Goal: Transaction & Acquisition: Purchase product/service

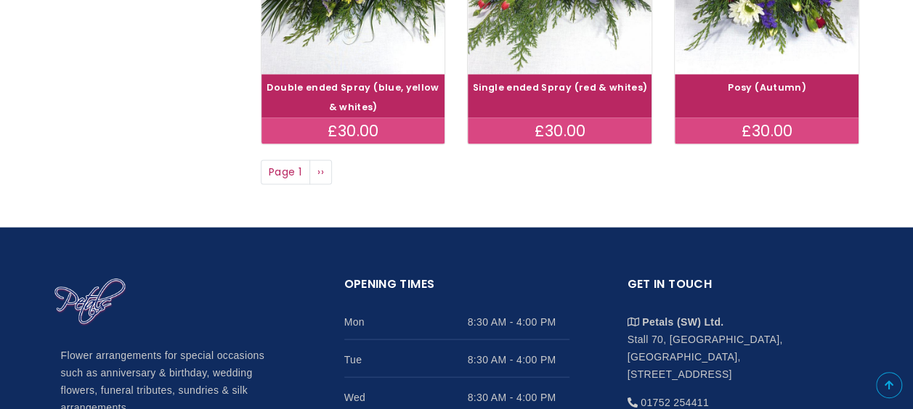
scroll to position [1345, 0]
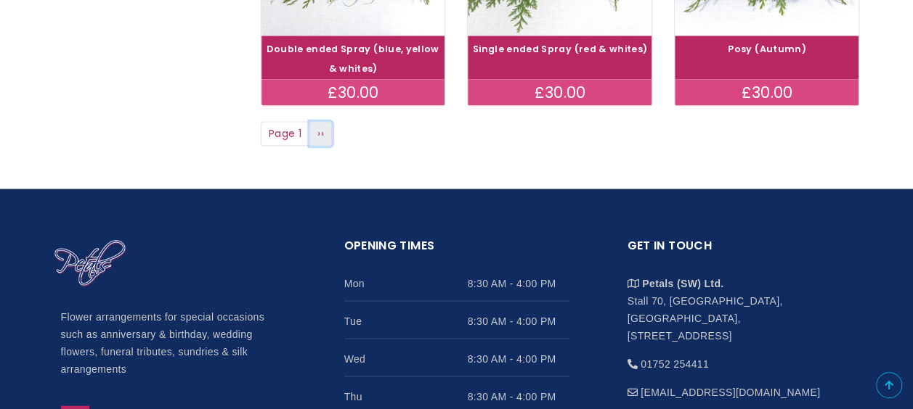
click at [321, 136] on span "››" at bounding box center [320, 133] width 7 height 15
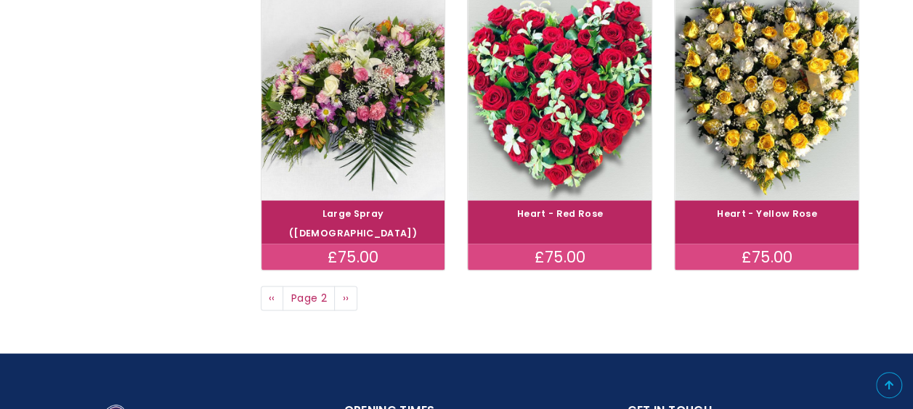
scroll to position [1200, 0]
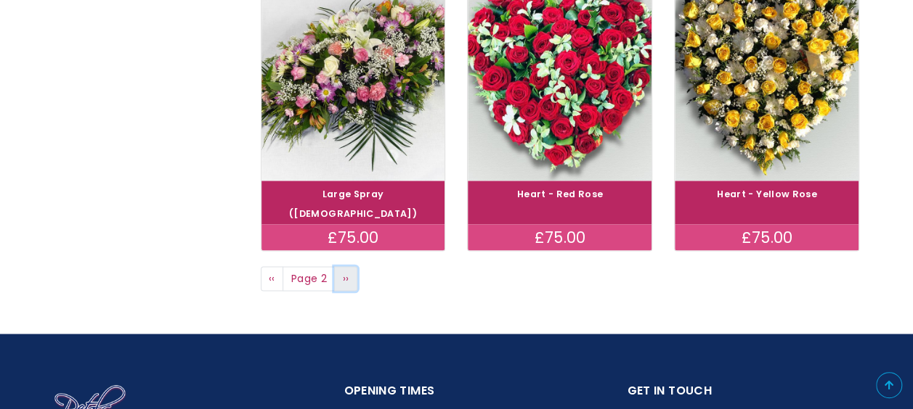
click at [345, 271] on span "››" at bounding box center [346, 278] width 7 height 15
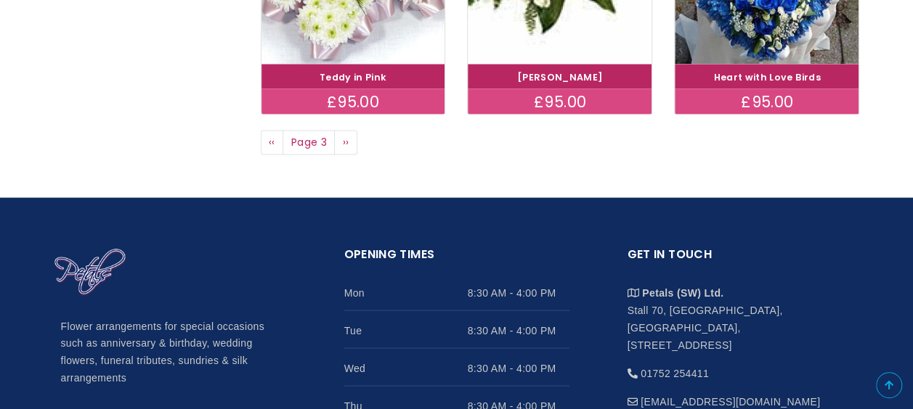
scroll to position [1346, 0]
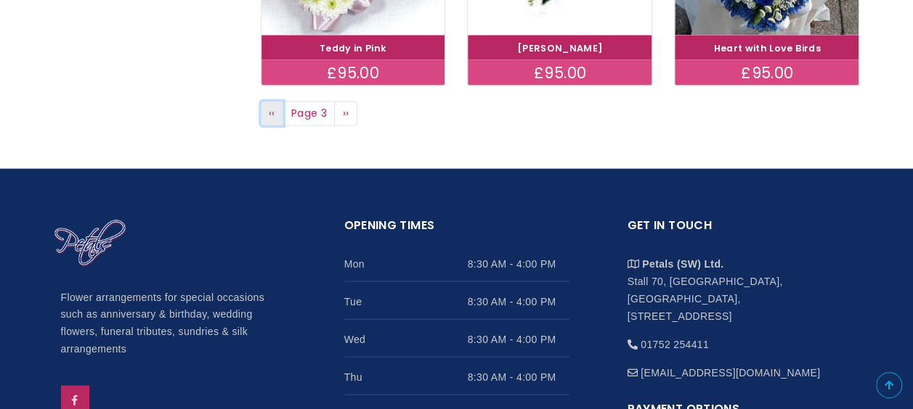
click at [272, 115] on span "‹‹" at bounding box center [272, 112] width 7 height 15
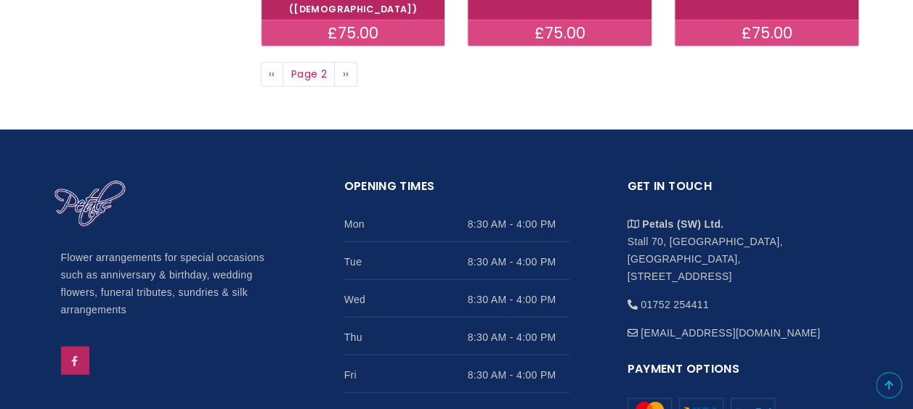
scroll to position [1433, 0]
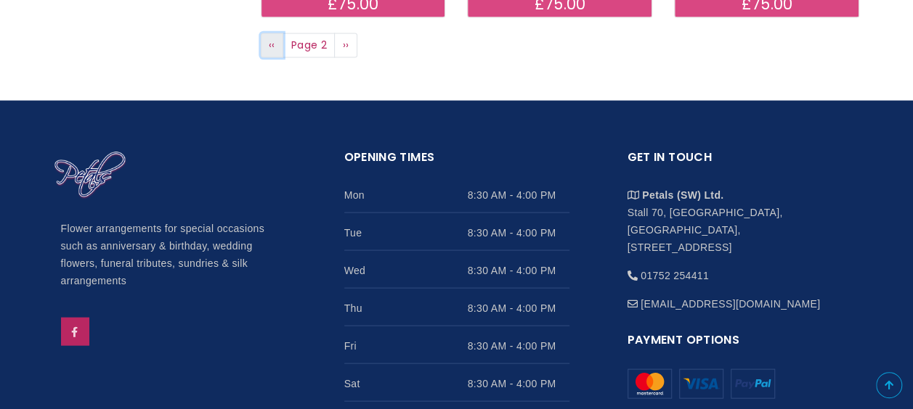
click at [269, 38] on span "‹‹" at bounding box center [272, 45] width 7 height 15
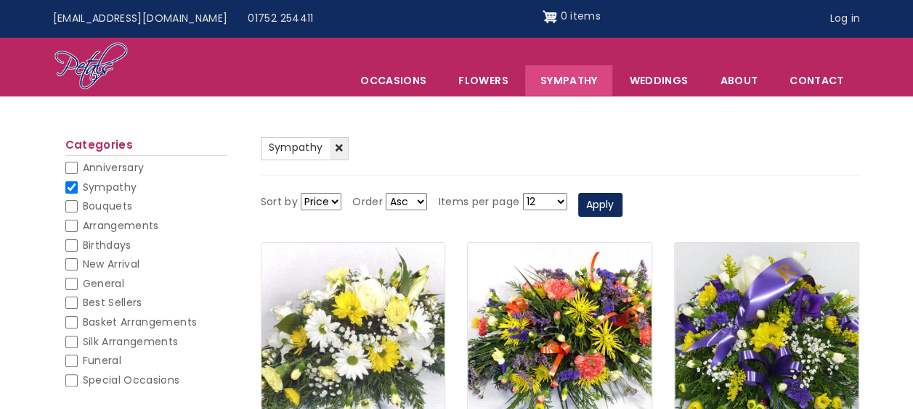
click at [383, 311] on img at bounding box center [353, 350] width 206 height 239
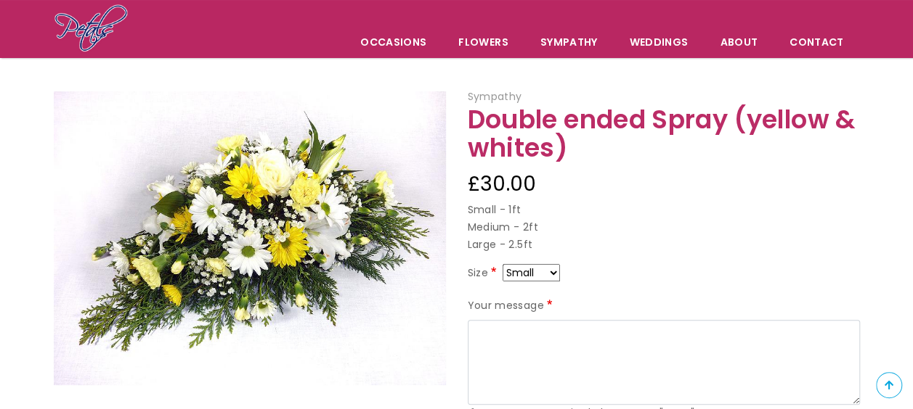
scroll to position [135, 0]
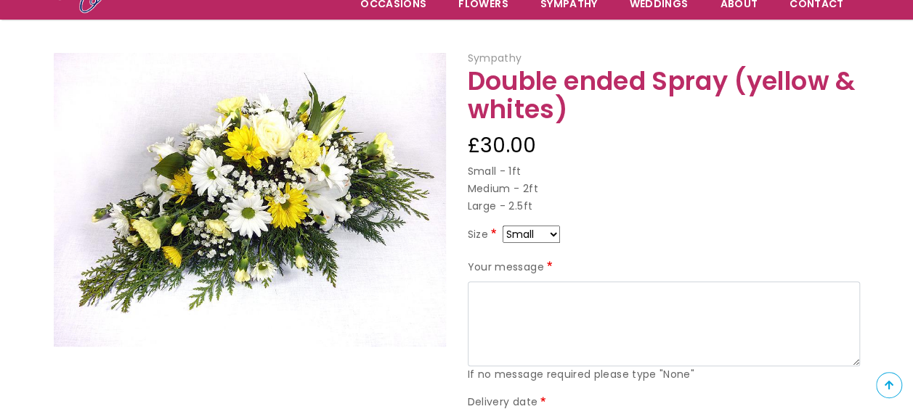
click at [553, 232] on select "Small Medium Large" at bounding box center [530, 234] width 57 height 17
select select "9"
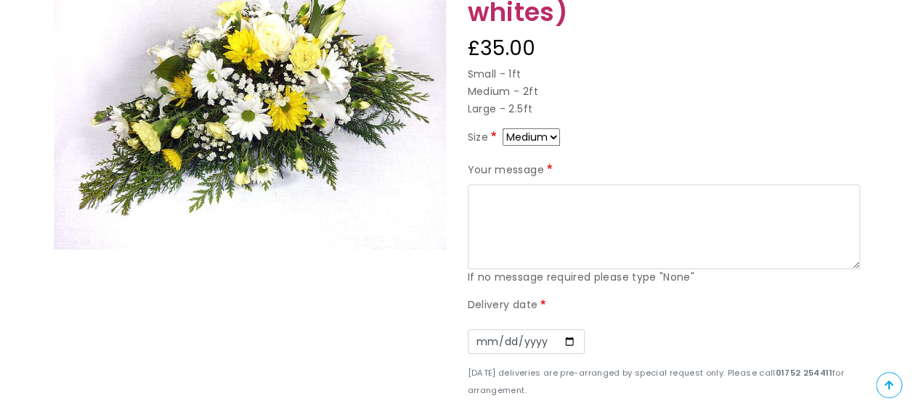
scroll to position [261, 0]
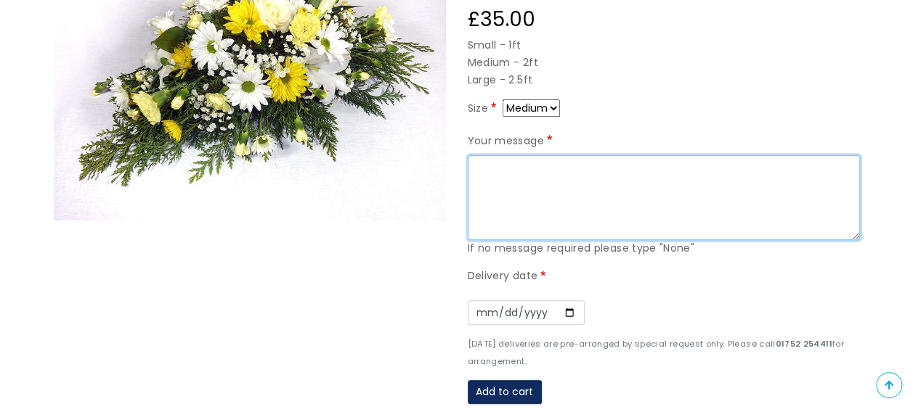
click at [481, 170] on textarea "Your message" at bounding box center [664, 198] width 392 height 86
click at [477, 186] on textarea "We will miss you uncle Mike ." at bounding box center [664, 198] width 392 height 86
click at [481, 182] on textarea "We will miss you uncle Mike ." at bounding box center [664, 198] width 392 height 86
click at [649, 161] on textarea "We will miss you uncle Mike ." at bounding box center [664, 198] width 392 height 86
click at [475, 184] on textarea "We will miss you uncle Mike ." at bounding box center [664, 198] width 392 height 86
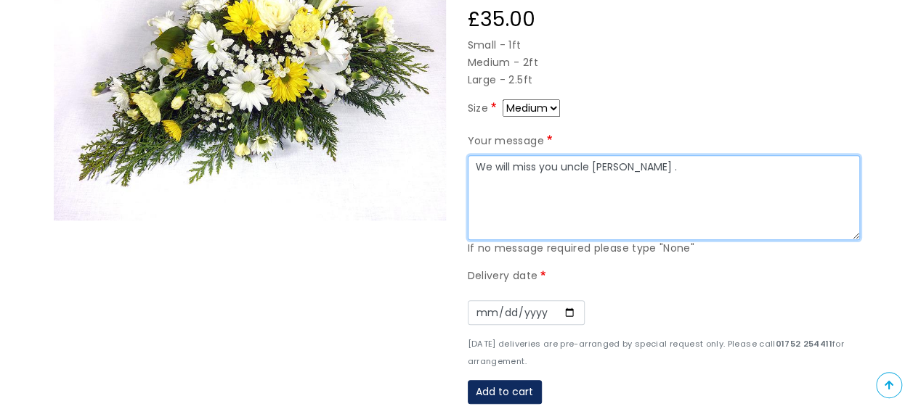
click at [636, 166] on textarea "We will miss you uncle Mike ." at bounding box center [664, 198] width 392 height 86
click at [535, 188] on textarea "We will miss you uncle Mike ." at bounding box center [664, 198] width 392 height 86
click at [636, 165] on textarea "We will miss you uncle Mike ." at bounding box center [664, 198] width 392 height 86
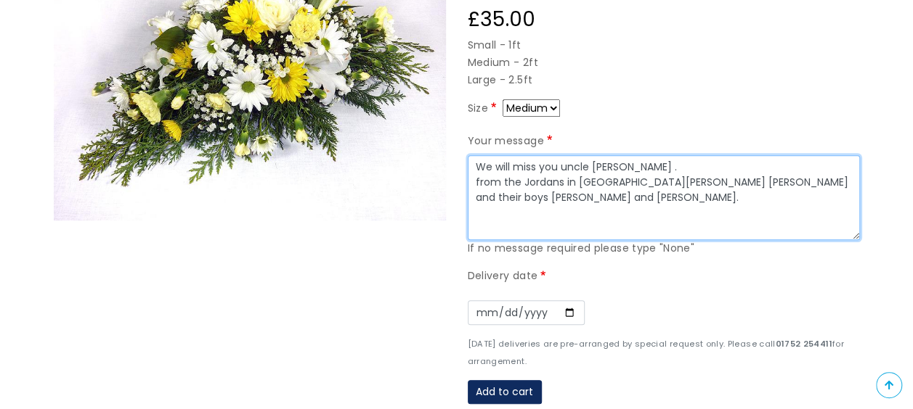
click at [478, 218] on textarea "We will miss you uncle Mike . from the Jordans in Derby Katie Phil and their bo…" at bounding box center [664, 198] width 392 height 86
click at [681, 199] on textarea "We will miss you uncle Mike . from the Jordans in Derby Katie Phil and their bo…" at bounding box center [664, 198] width 392 height 86
type textarea "We will miss you uncle Mike . from the Jordans in Derby Katie Phil and their bo…"
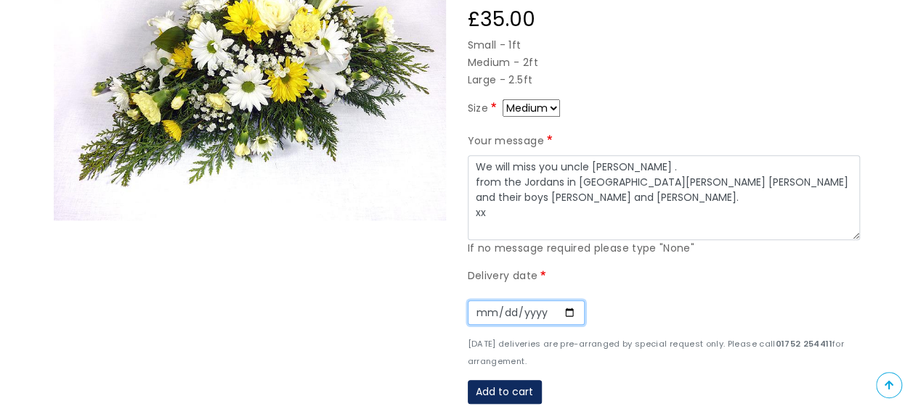
click at [566, 311] on input "Date" at bounding box center [526, 313] width 117 height 25
type input "2025-10-20"
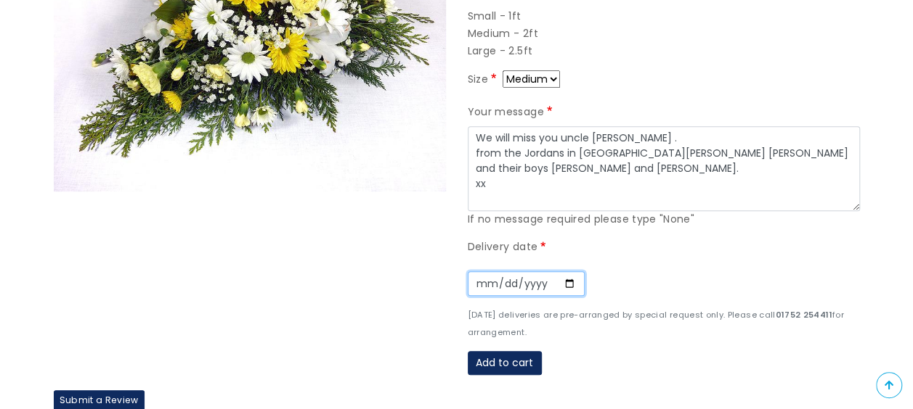
scroll to position [338, 0]
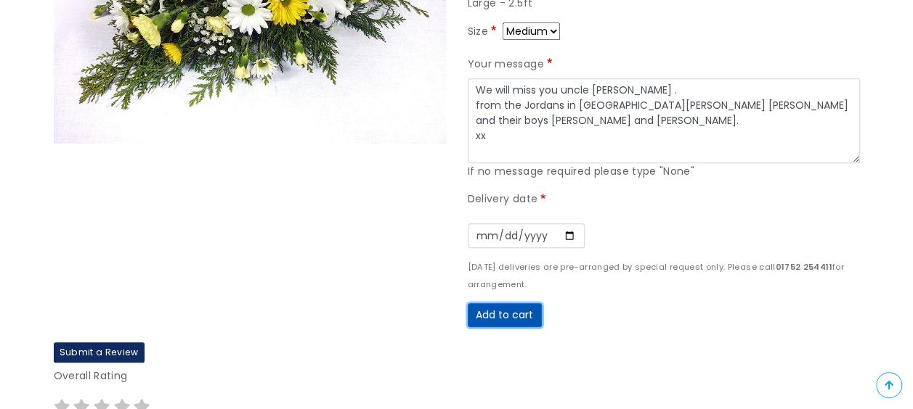
click at [515, 309] on button "Add to cart" at bounding box center [505, 315] width 74 height 25
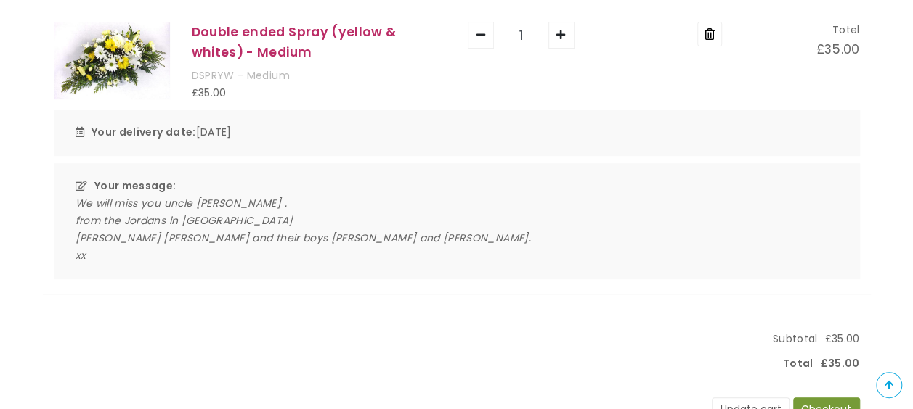
scroll to position [280, 0]
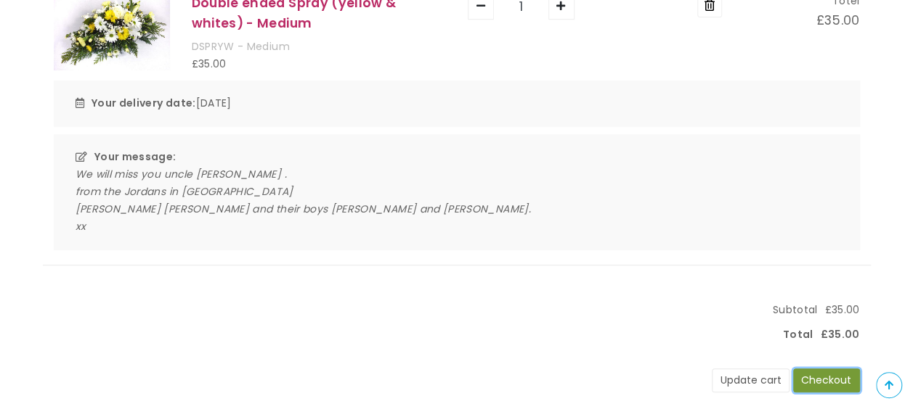
click at [822, 376] on button "Checkout" at bounding box center [826, 381] width 67 height 25
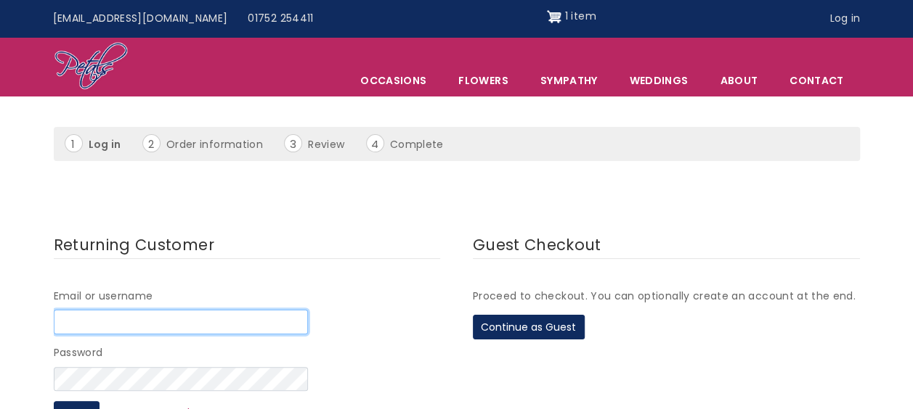
click at [286, 324] on input "Email or username" at bounding box center [181, 322] width 254 height 25
type input "j"
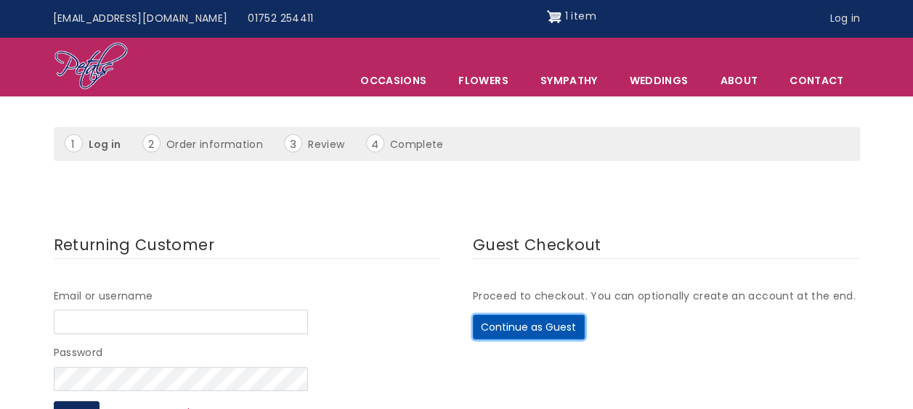
click at [545, 324] on button "Continue as Guest" at bounding box center [529, 327] width 112 height 25
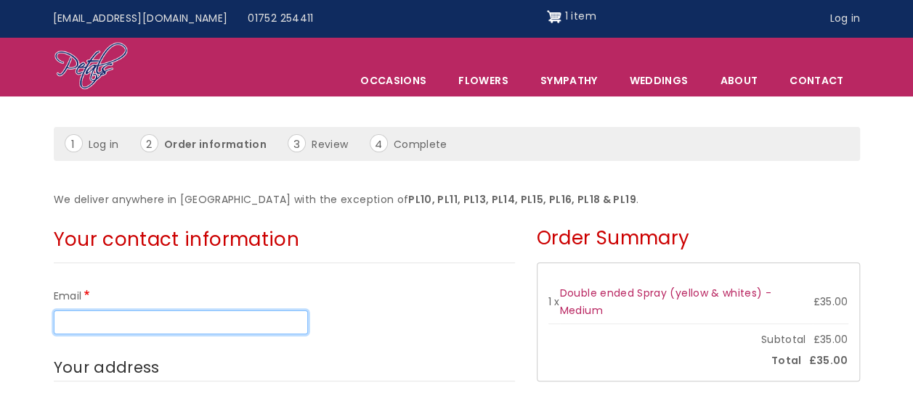
click at [233, 322] on input "Email" at bounding box center [181, 323] width 254 height 25
type input "[EMAIL_ADDRESS][DOMAIN_NAME]"
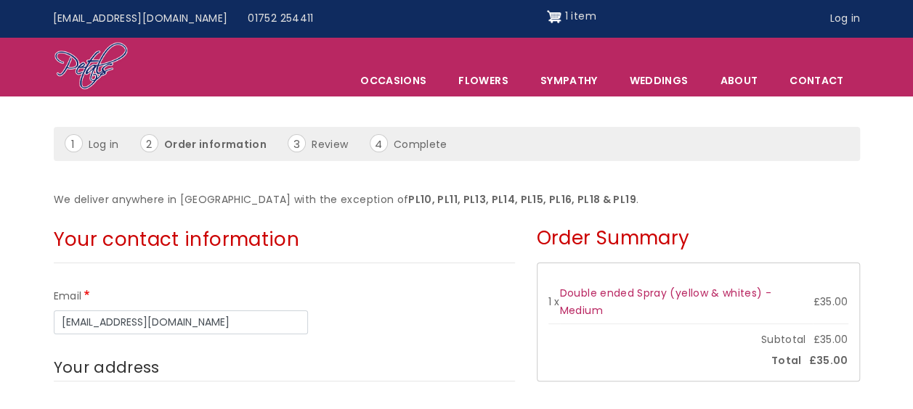
type input "07543779351"
type input "JACQUELINE"
type input "WESTHALL"
type input "DE21 2XR"
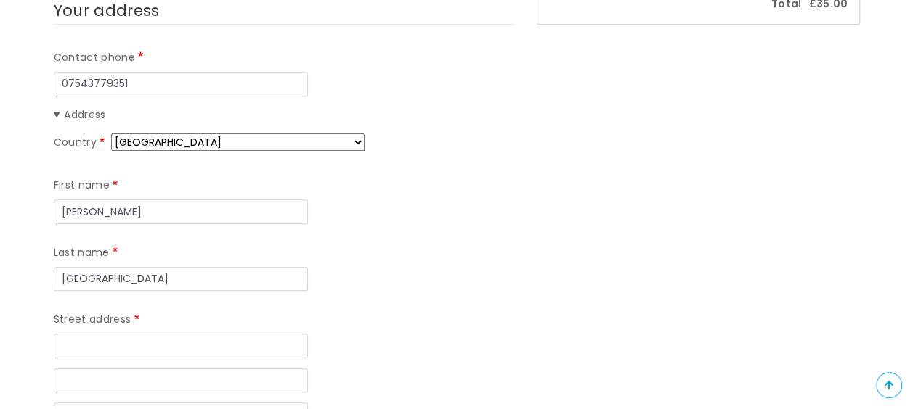
scroll to position [455, 0]
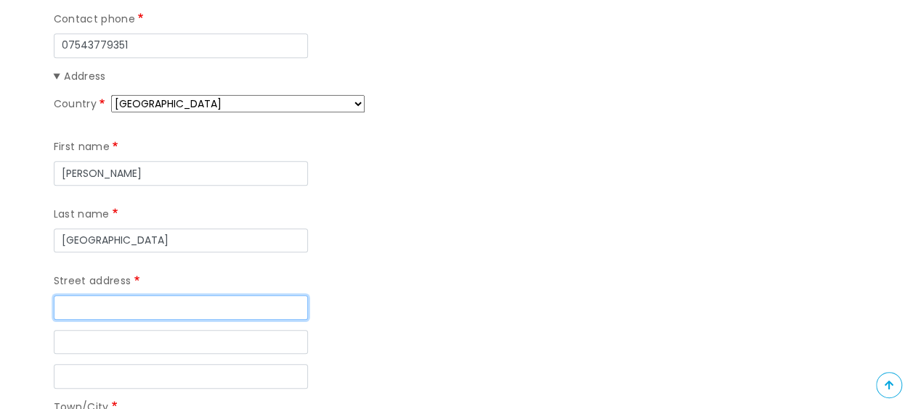
click at [60, 295] on input "Street address" at bounding box center [181, 307] width 254 height 25
type input "15, SPEEDWELL CLOSE"
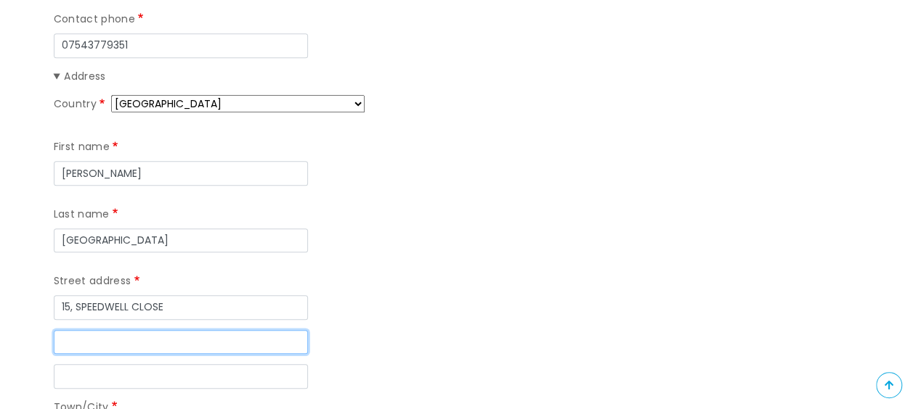
type input "OAKWOOD"
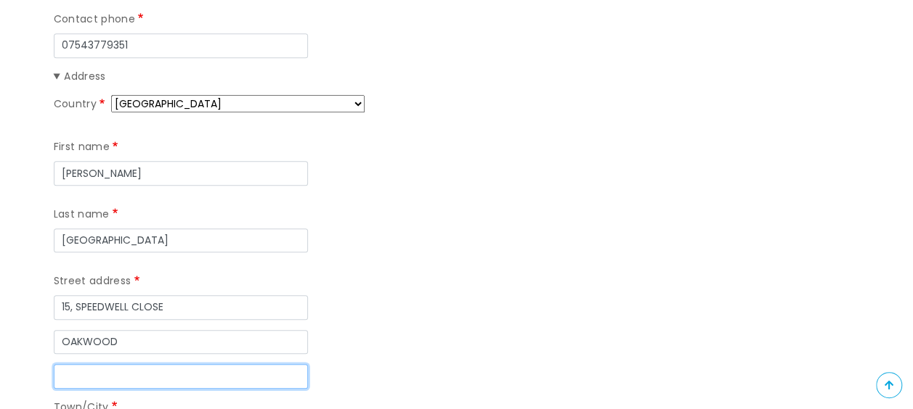
type input "DERBY"
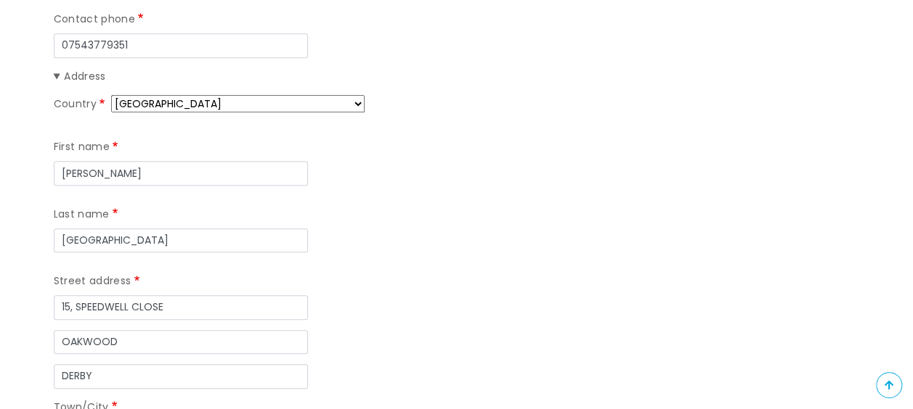
type input "O"
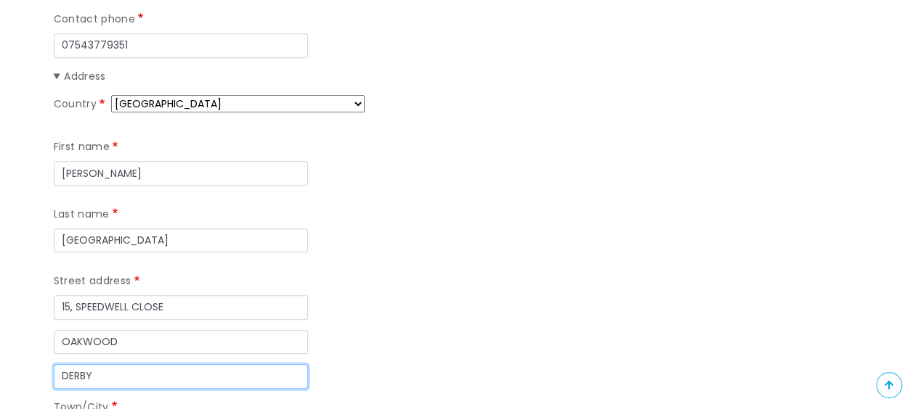
click at [97, 364] on input "DERBY" at bounding box center [181, 376] width 254 height 25
type input "D"
click at [101, 364] on input "Street address line 3" at bounding box center [181, 376] width 254 height 25
type input "de212xr"
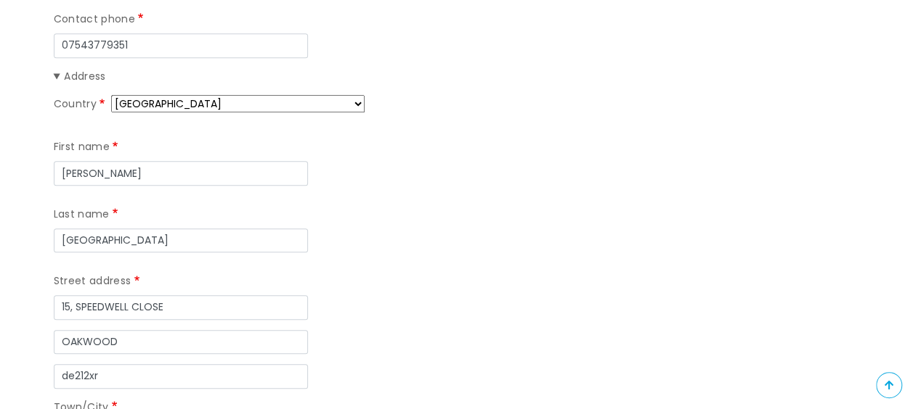
type input "DERBY"
click at [369, 322] on div "Country Afghanistan Åland Islands Albania Algeria American Samoa Andorra Angola…" at bounding box center [284, 298] width 461 height 407
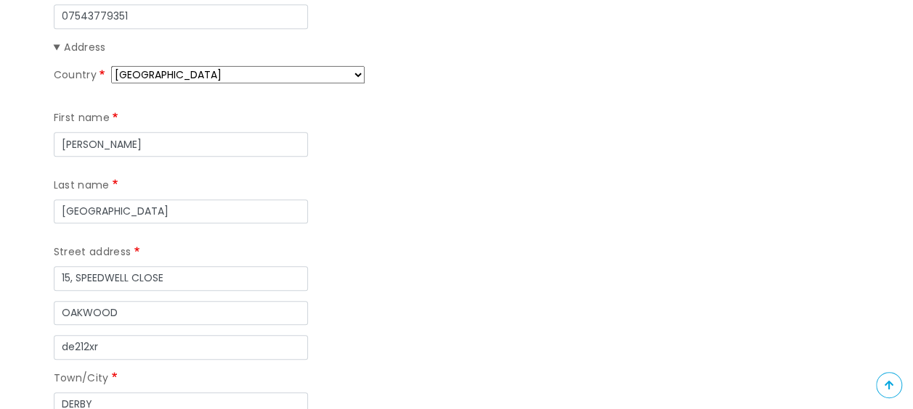
scroll to position [552, 0]
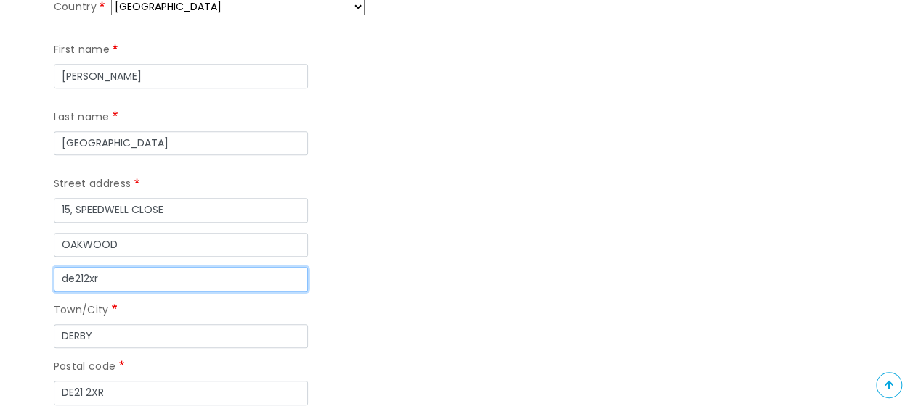
click at [110, 267] on input "de212xr" at bounding box center [181, 279] width 254 height 25
type input "d"
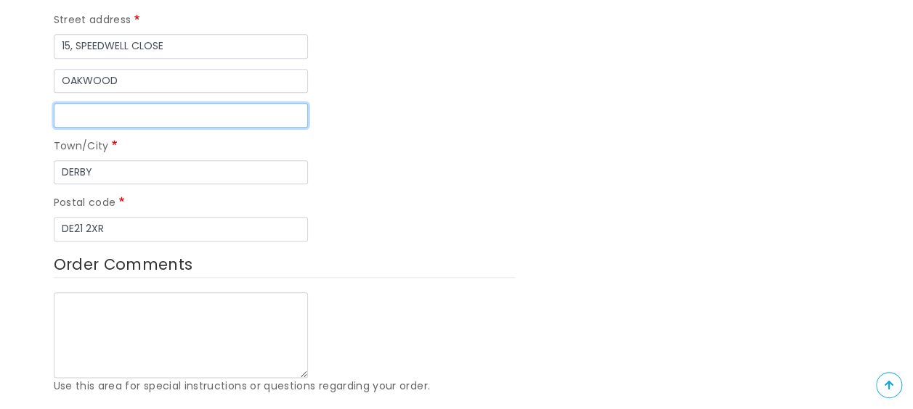
scroll to position [745, 0]
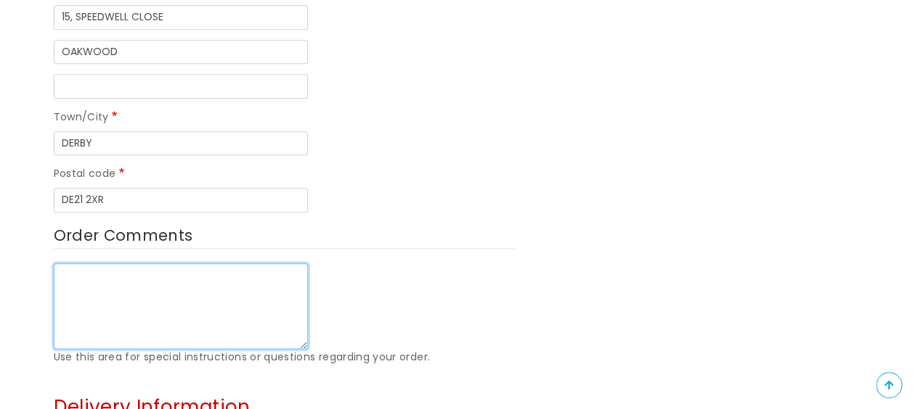
click at [65, 264] on textarea "Order Comments" at bounding box center [181, 307] width 254 height 86
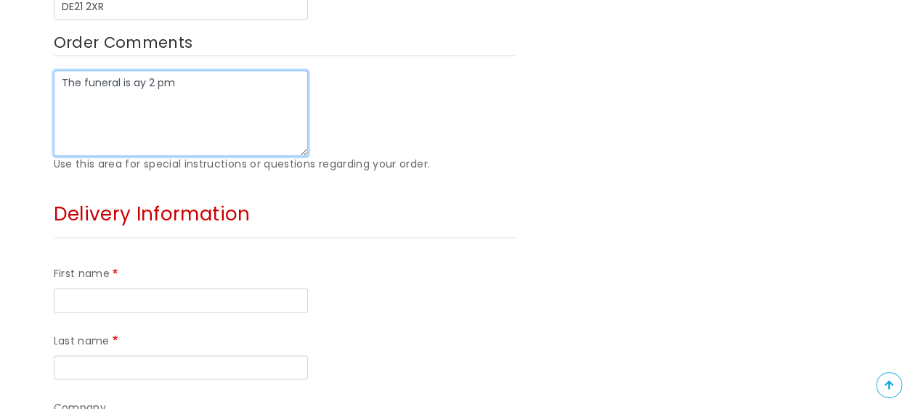
scroll to position [880, 0]
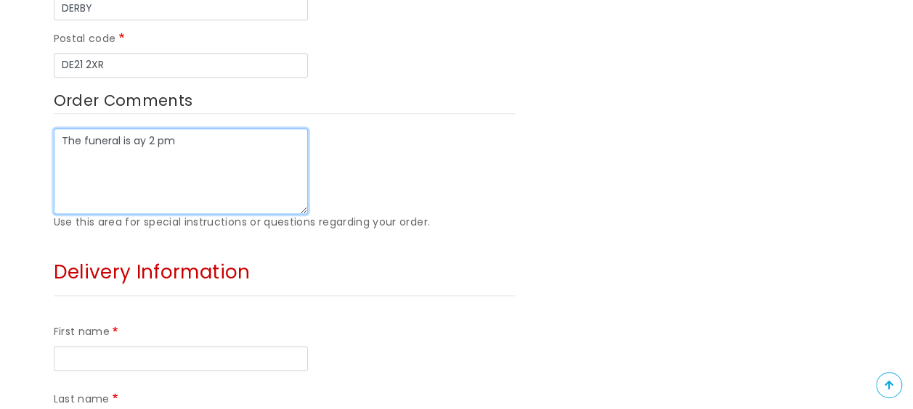
type textarea "The funeral is ay 2 pm"
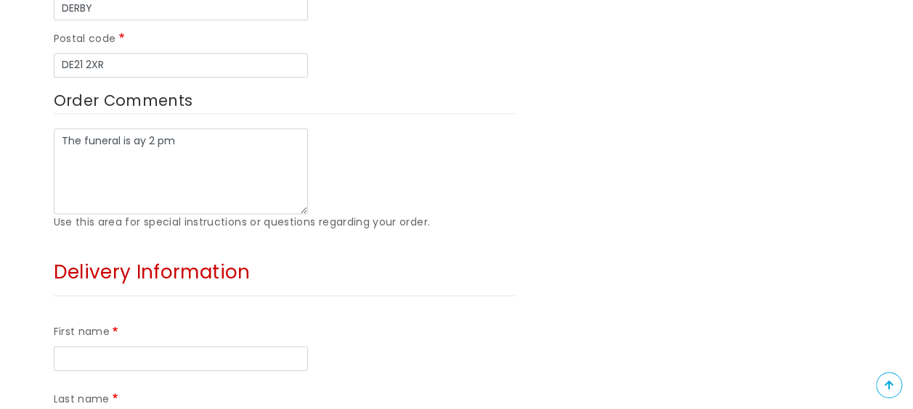
type input "e"
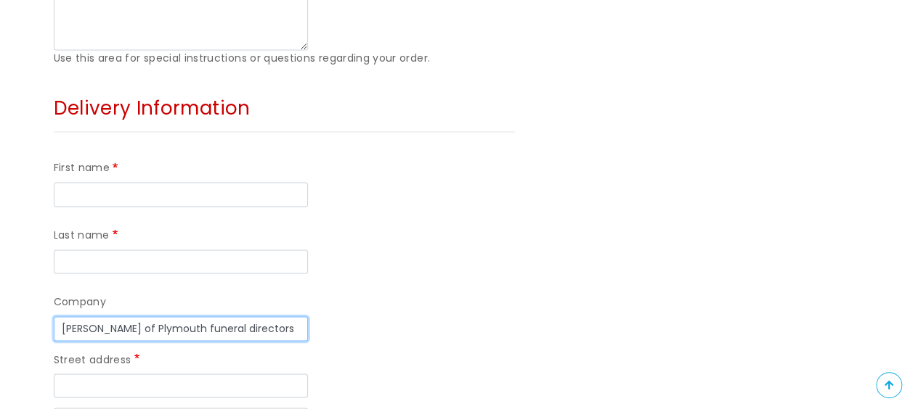
scroll to position [1054, 0]
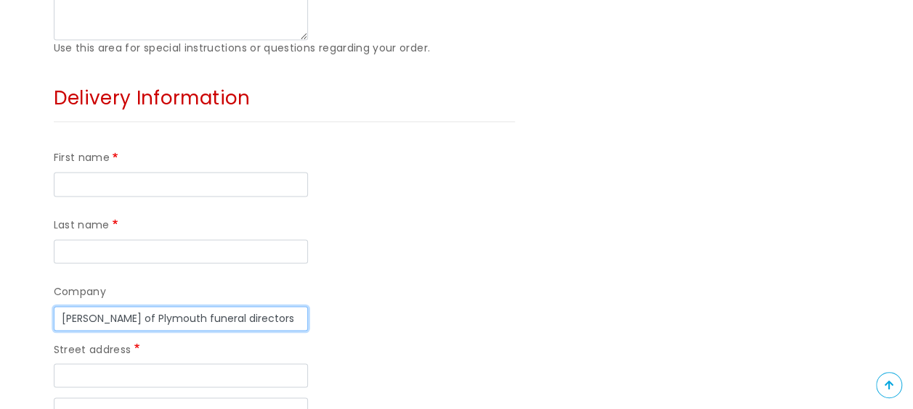
type input "[PERSON_NAME] of Plymouth funeral directors"
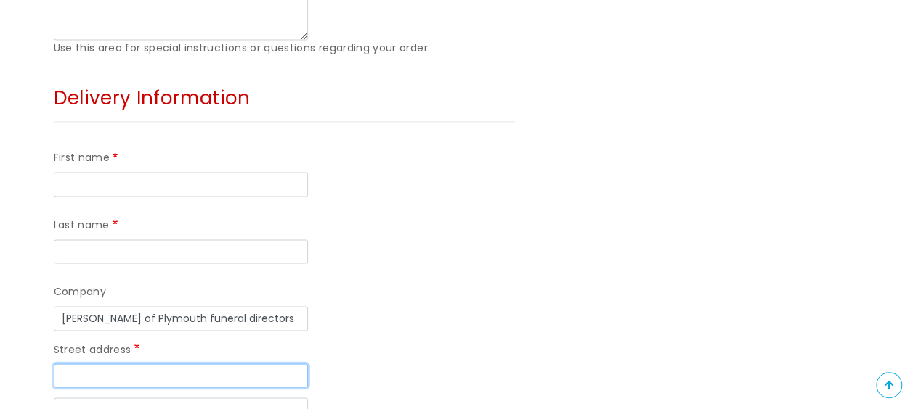
click at [229, 364] on input "Street address" at bounding box center [181, 376] width 254 height 25
click at [394, 284] on div "Company Earls of Plymouth funeral directors" at bounding box center [284, 307] width 461 height 46
type input "[GEOGRAPHIC_DATA]"
click at [242, 364] on input "Street address" at bounding box center [181, 376] width 254 height 25
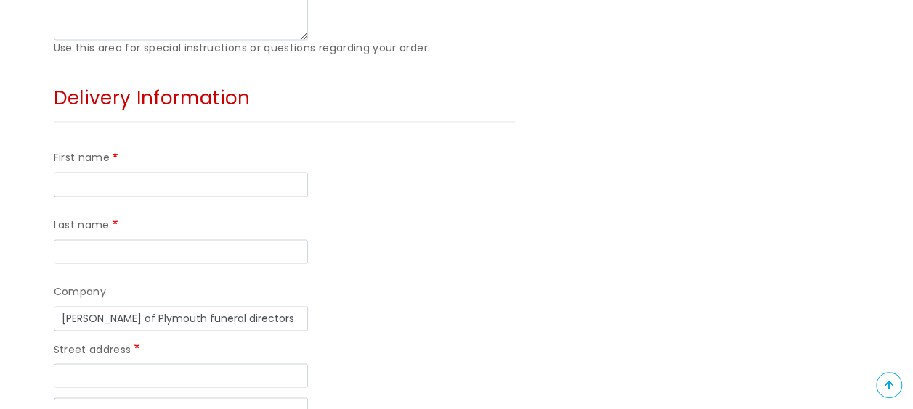
click at [515, 208] on div "Your contact information Email jackiewesthall@outlook.com Your address Contact …" at bounding box center [284, -1] width 483 height 1553
click at [55, 364] on input "Street address" at bounding box center [181, 376] width 254 height 25
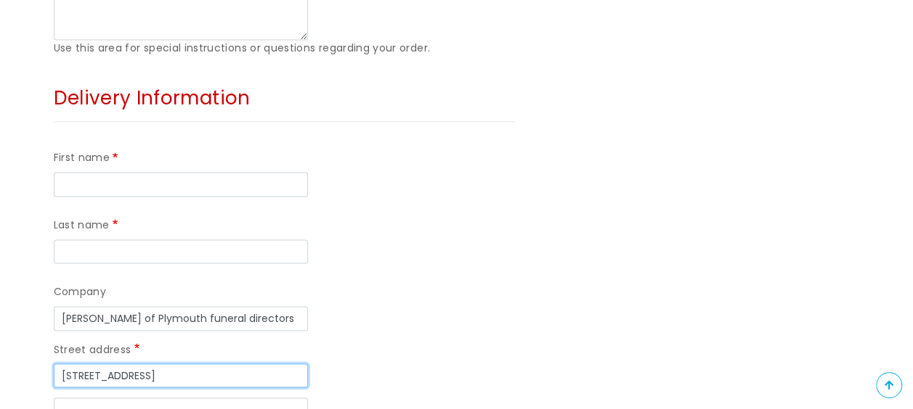
type input "[STREET_ADDRESS]"
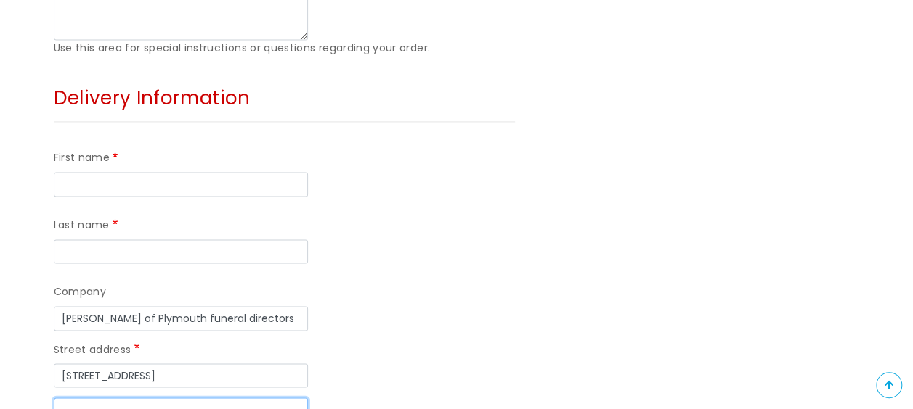
click at [70, 398] on input "Street address line 2" at bounding box center [181, 410] width 254 height 25
type input "MILEHOUSE"
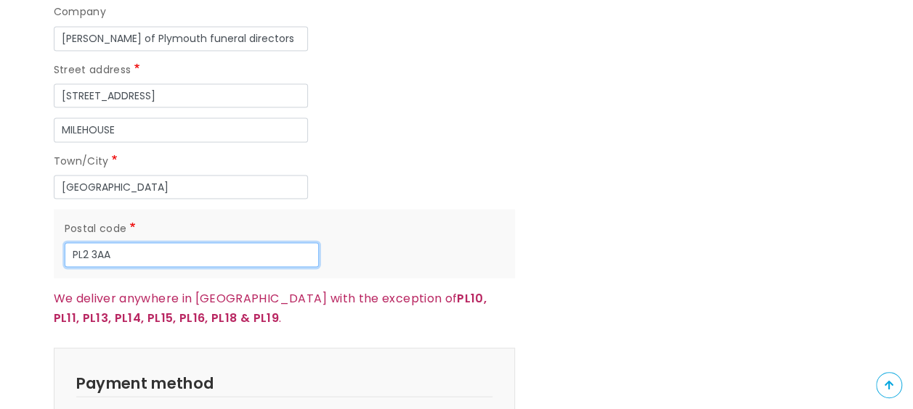
scroll to position [1403, 0]
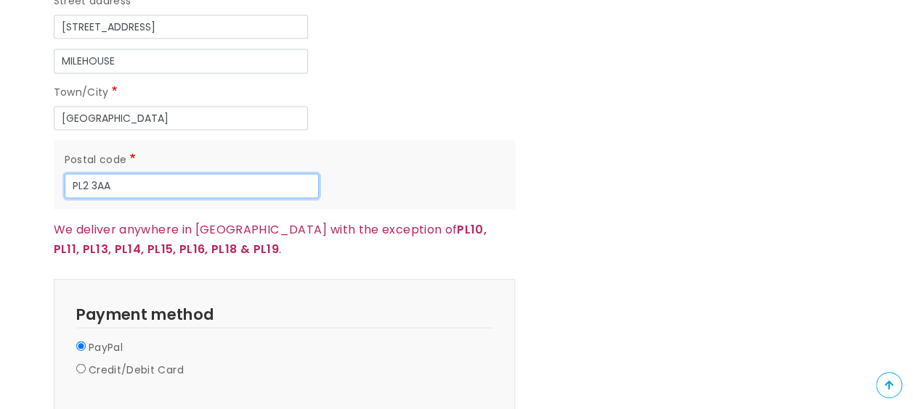
type input "PL2 3AA"
click at [80, 364] on input "Credit/Debit Card" at bounding box center [80, 368] width 9 height 9
radio input "true"
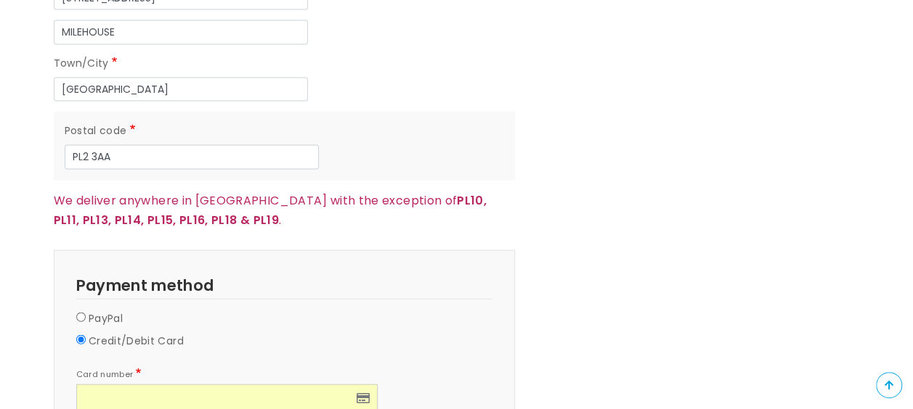
scroll to position [1490, 0]
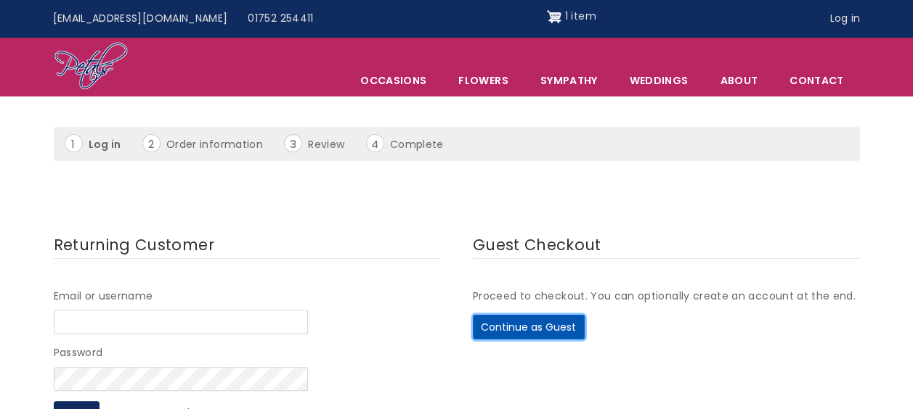
click at [546, 324] on button "Continue as Guest" at bounding box center [529, 327] width 112 height 25
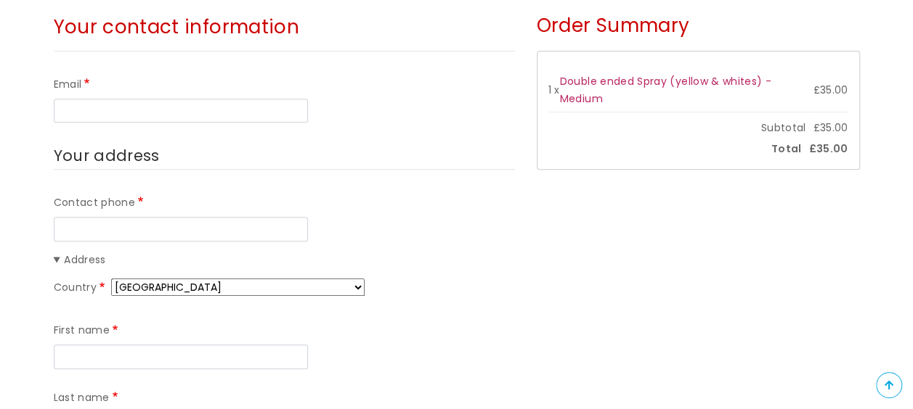
scroll to position [309, 0]
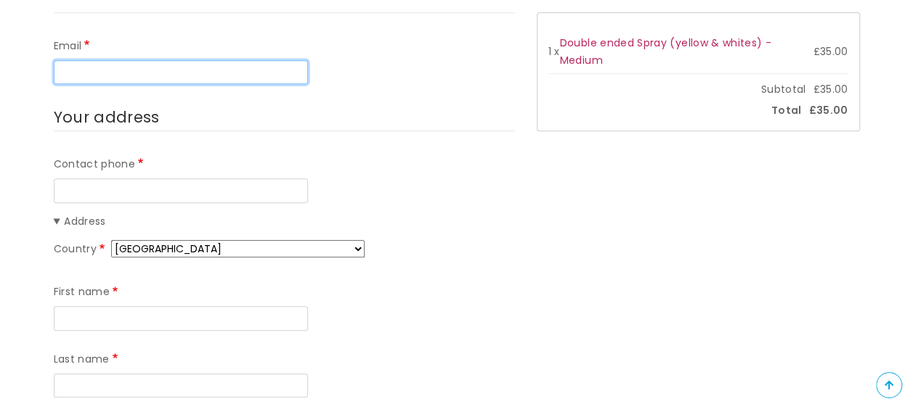
click at [289, 69] on input "Email" at bounding box center [181, 72] width 254 height 25
type input "[EMAIL_ADDRESS][DOMAIN_NAME]"
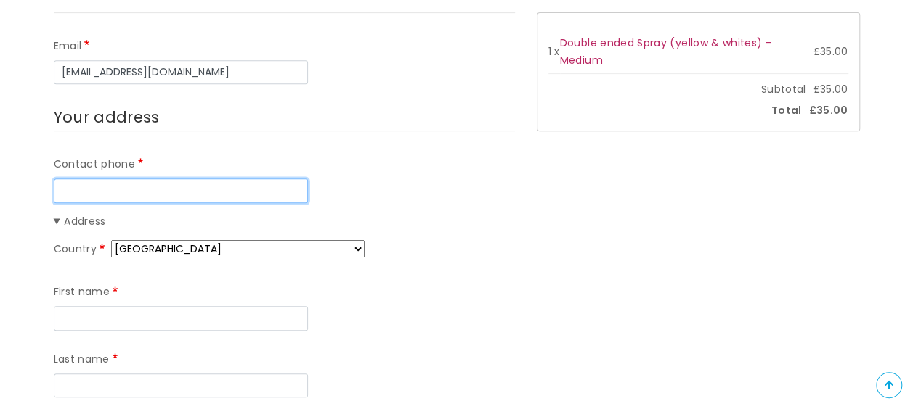
type input "07543779351"
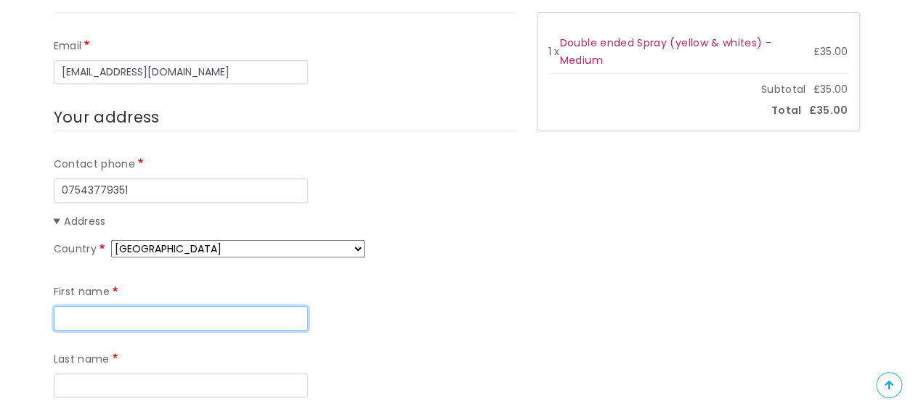
type input "[PERSON_NAME]"
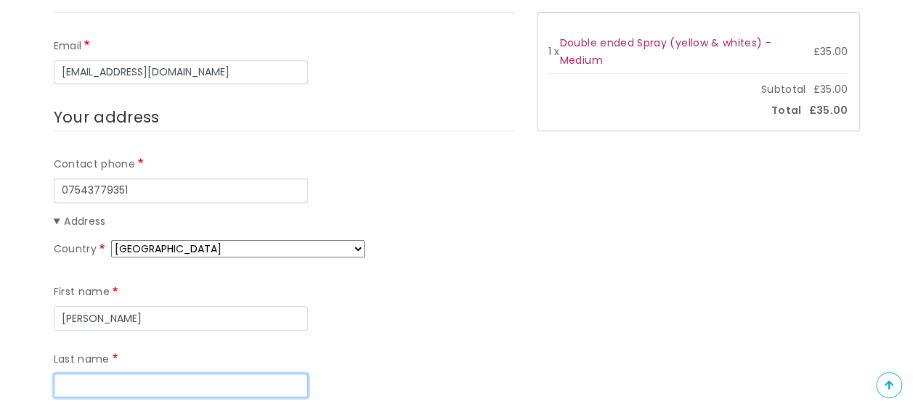
type input "[GEOGRAPHIC_DATA]"
type input "15, SPEEDWELL CLOSE"
type input "OAKWOOD"
type input "DERBY"
type input "DE21 2XR"
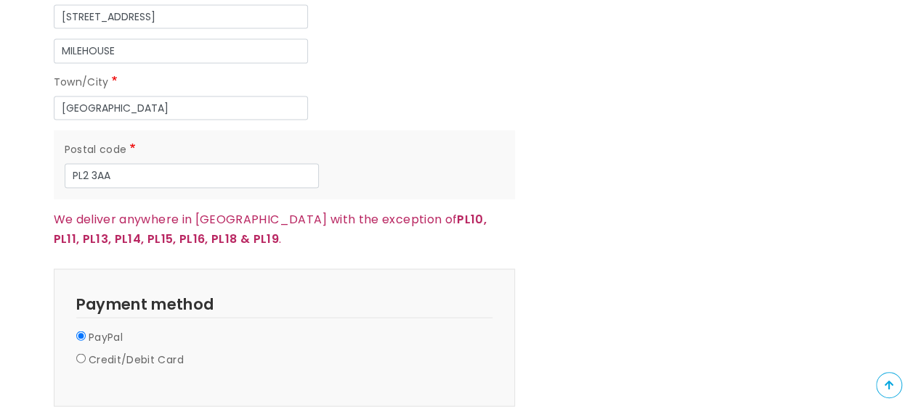
scroll to position [1442, 0]
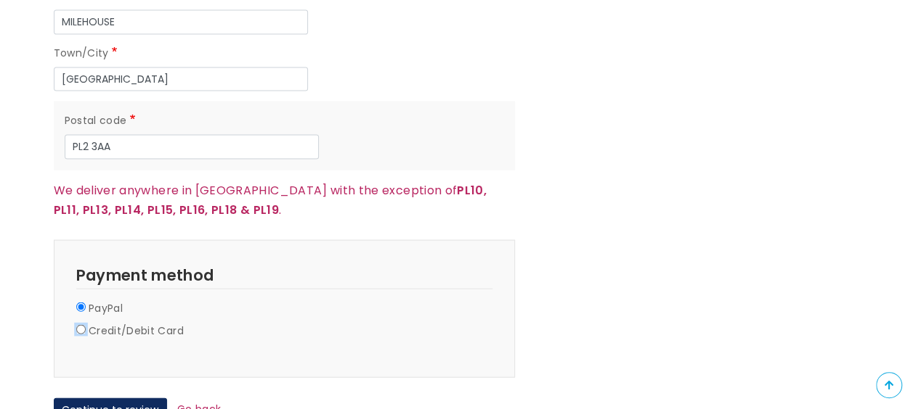
click at [80, 325] on input "Credit/Debit Card" at bounding box center [80, 329] width 9 height 9
radio input "true"
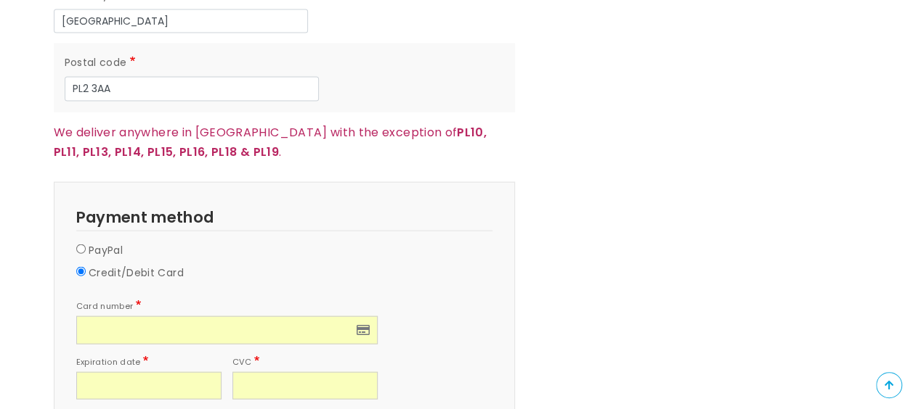
scroll to position [1568, 0]
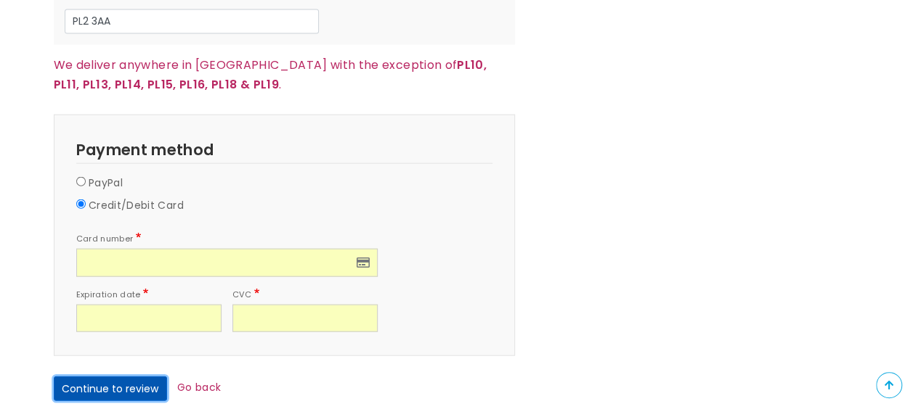
click at [95, 377] on button "Continue to review" at bounding box center [110, 389] width 113 height 25
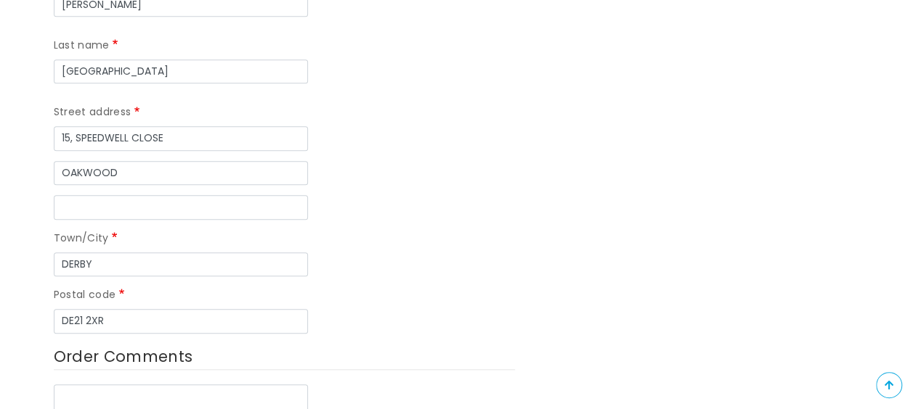
scroll to position [595, 0]
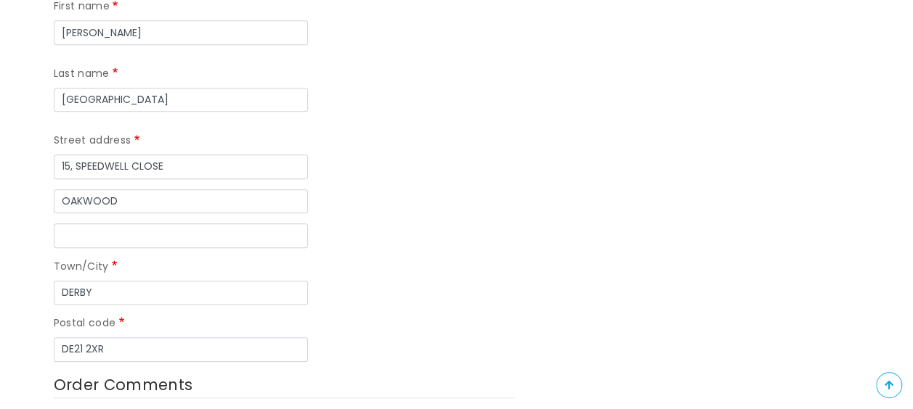
type textarea "T"
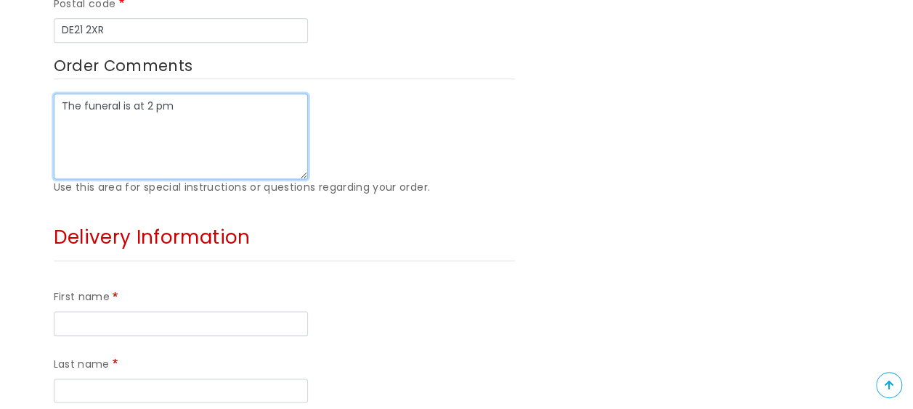
scroll to position [943, 0]
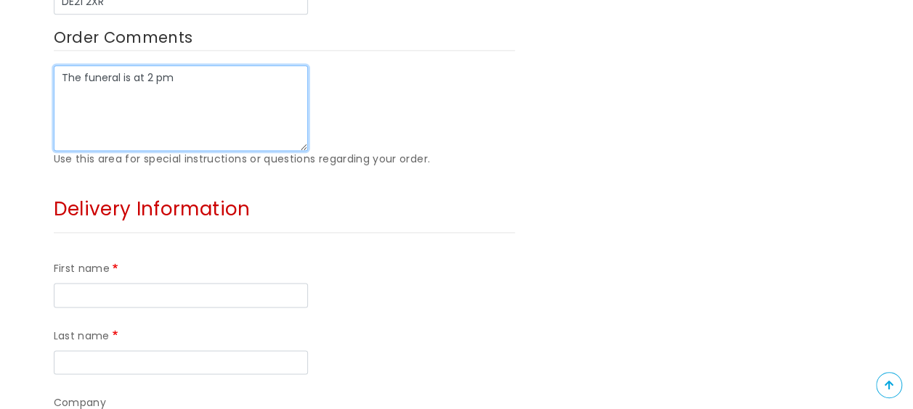
type textarea "The funeral is at 2 pm"
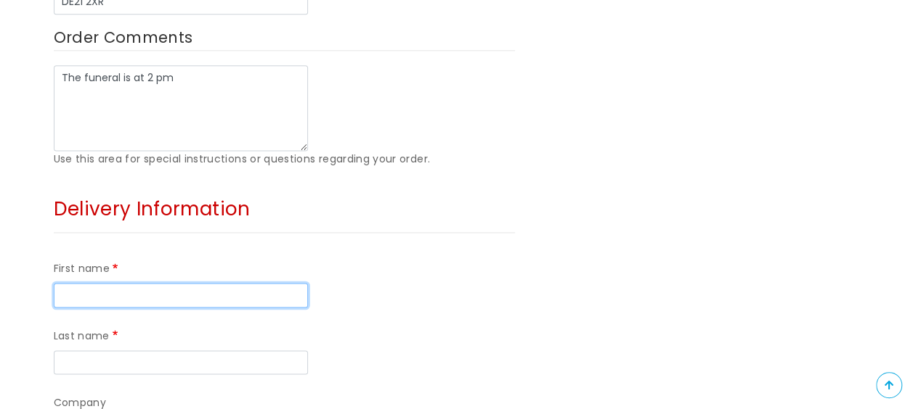
click at [64, 283] on input "First name" at bounding box center [181, 295] width 254 height 25
type input "[PERSON_NAME]"
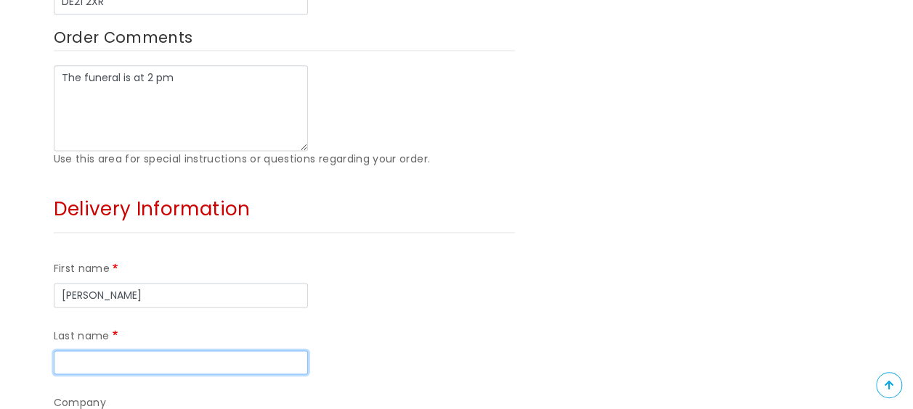
click at [247, 351] on input "Last name" at bounding box center [181, 363] width 254 height 25
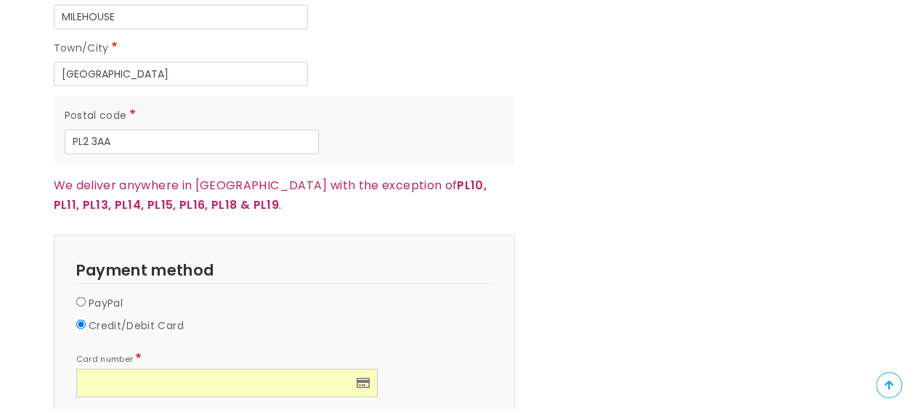
scroll to position [1553, 0]
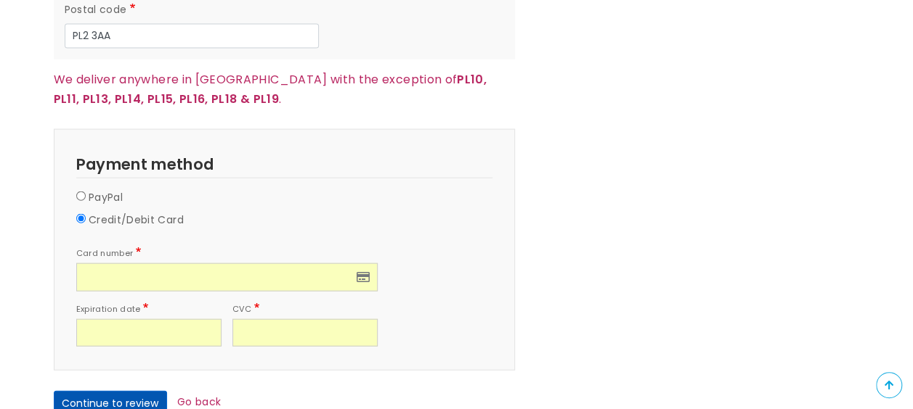
type input "Brent"
click at [126, 391] on button "Continue to review" at bounding box center [110, 403] width 113 height 25
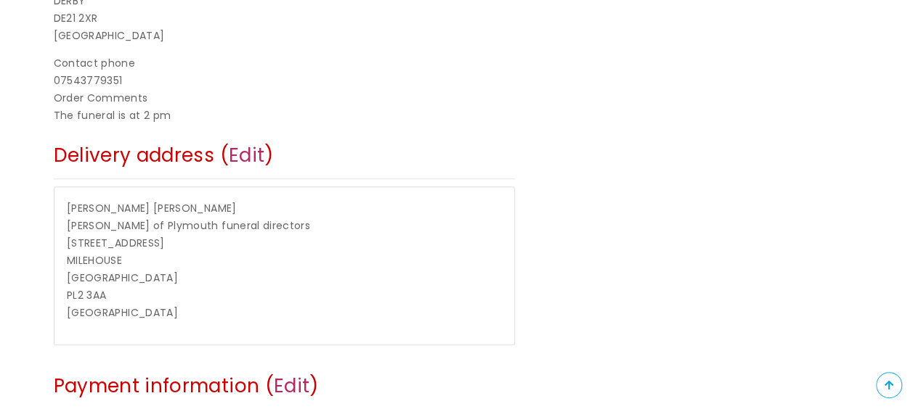
scroll to position [590, 0]
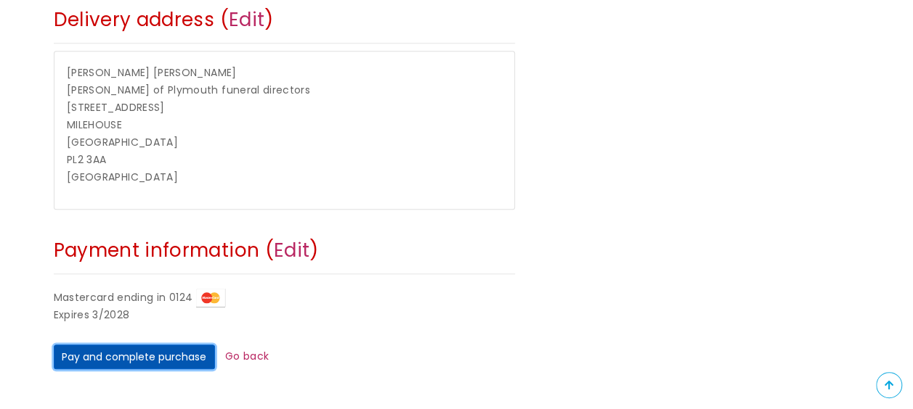
click at [160, 356] on button "Pay and complete purchase" at bounding box center [134, 357] width 161 height 25
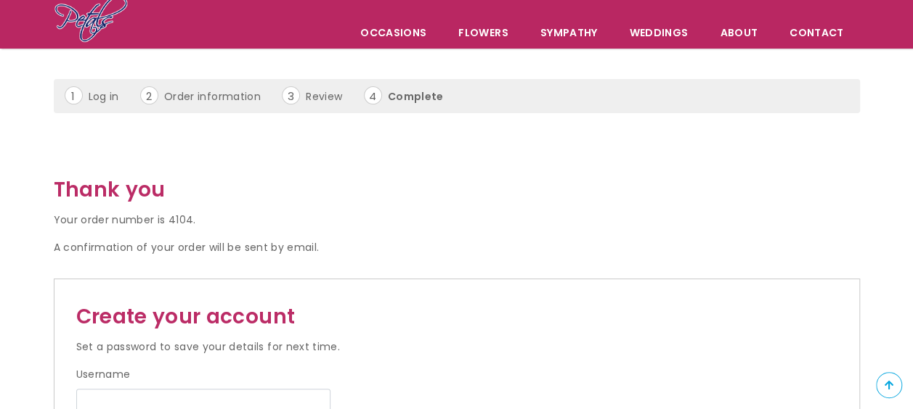
scroll to position [48, 0]
